Goal: Manage account settings

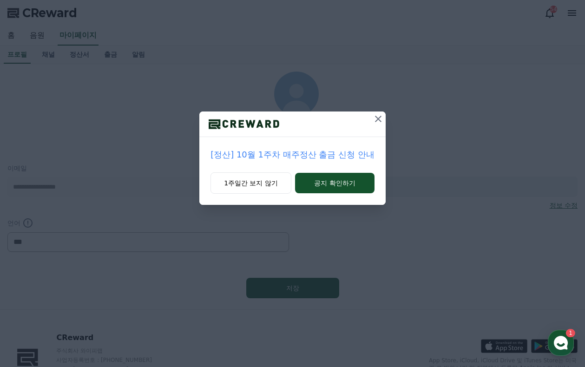
select select "**********"
click at [378, 120] on icon at bounding box center [378, 118] width 11 height 11
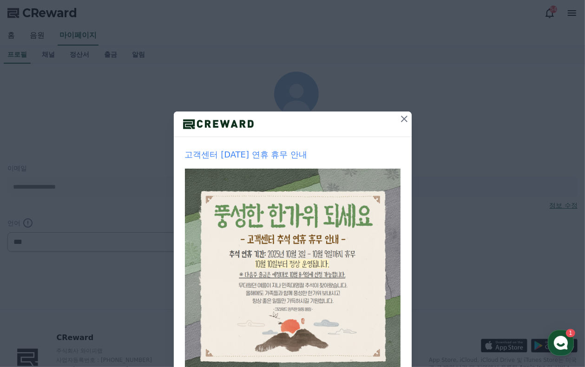
click at [401, 118] on icon at bounding box center [404, 119] width 7 height 7
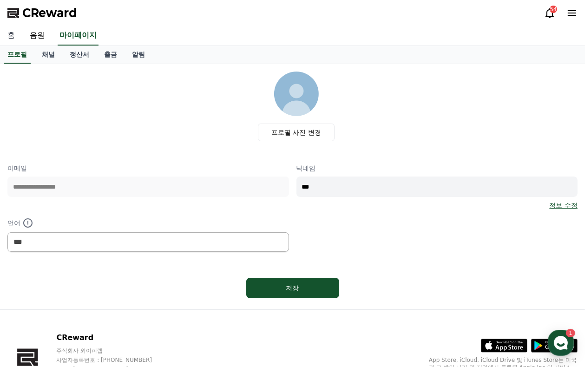
click at [8, 36] on link "홈" at bounding box center [11, 36] width 22 height 20
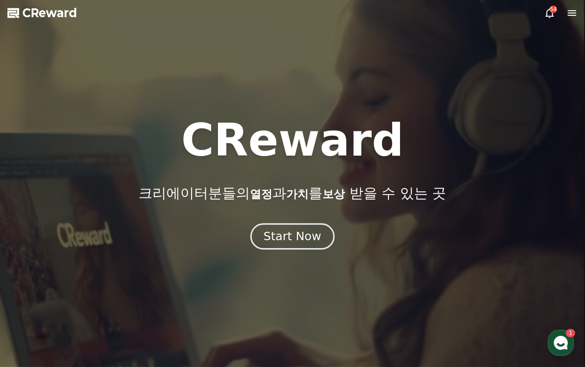
click at [286, 236] on div "Start Now" at bounding box center [292, 237] width 58 height 16
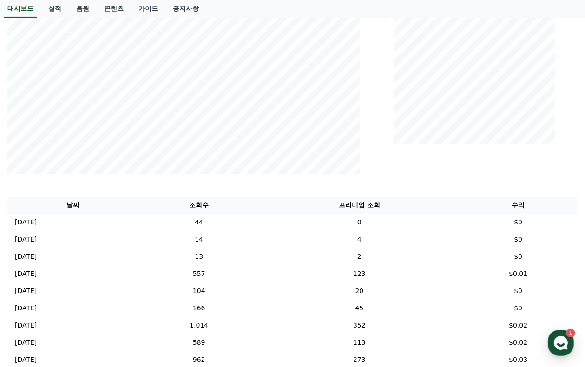
scroll to position [169, 0]
